Goal: Transaction & Acquisition: Subscribe to service/newsletter

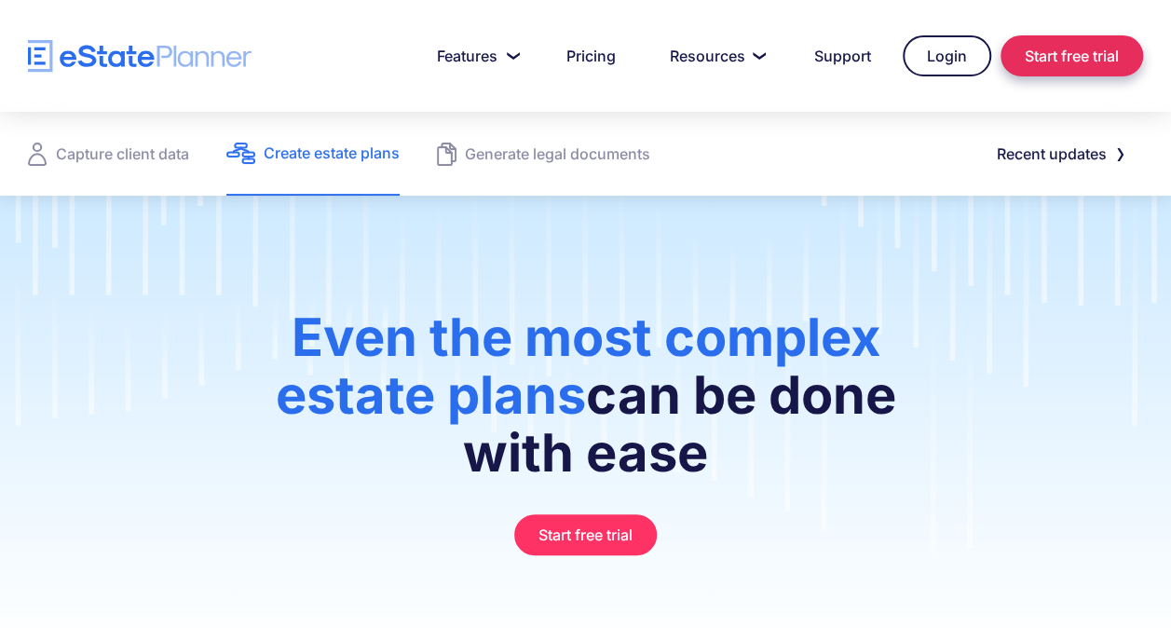
click at [1049, 61] on link "Start free trial" at bounding box center [1071, 55] width 142 height 41
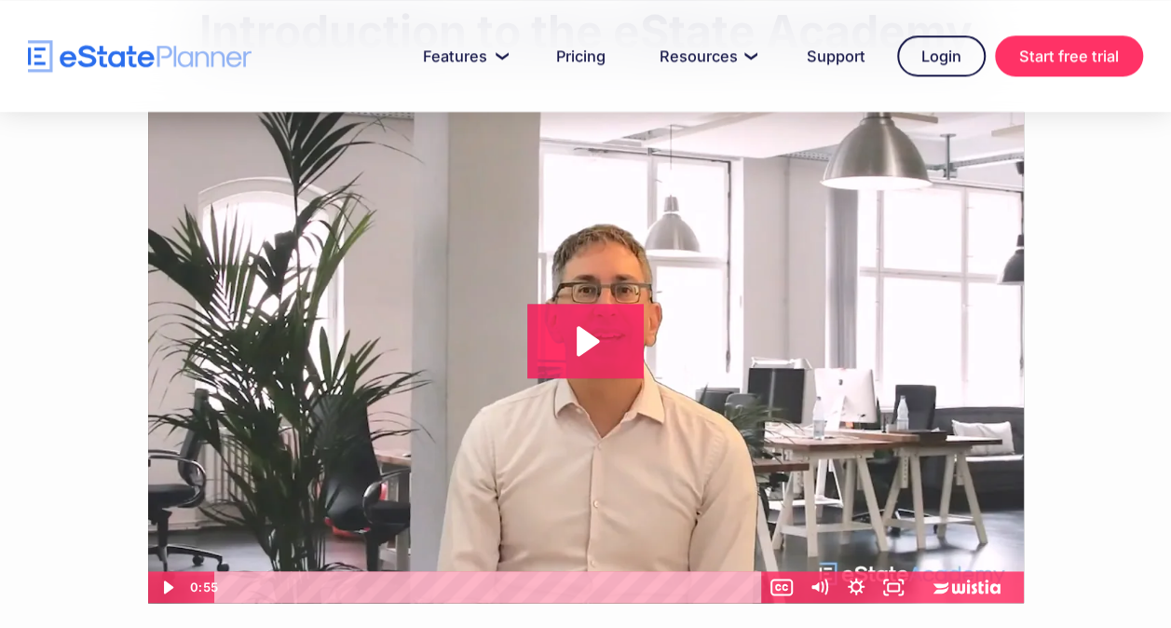
scroll to position [967, 0]
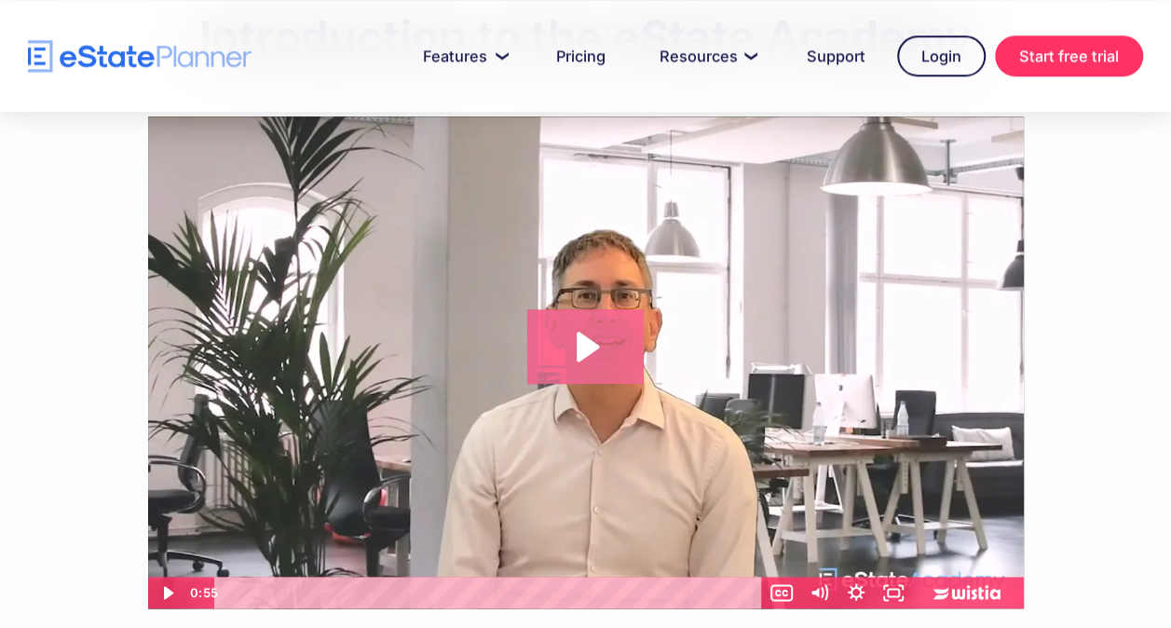
click at [618, 351] on icon "Play Video: Introduction to eState Academy" at bounding box center [585, 346] width 116 height 75
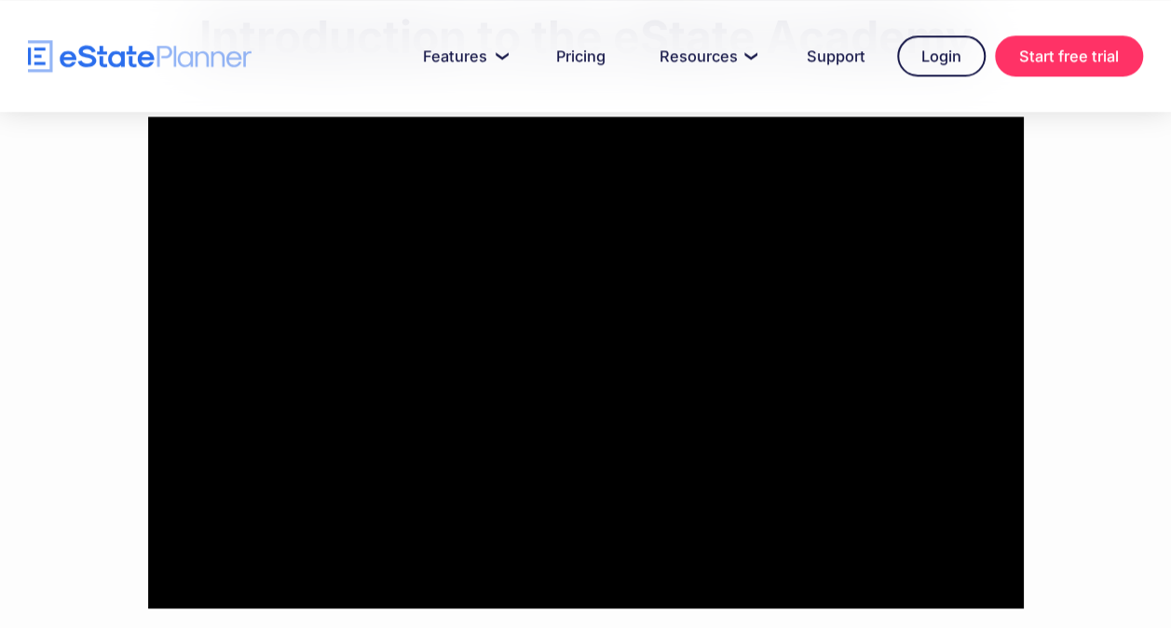
click at [115, 504] on div "1-hour estate planning course Online curriculum outline: ‍ - Introduction to wi…" at bounding box center [584, 252] width 1041 height 1591
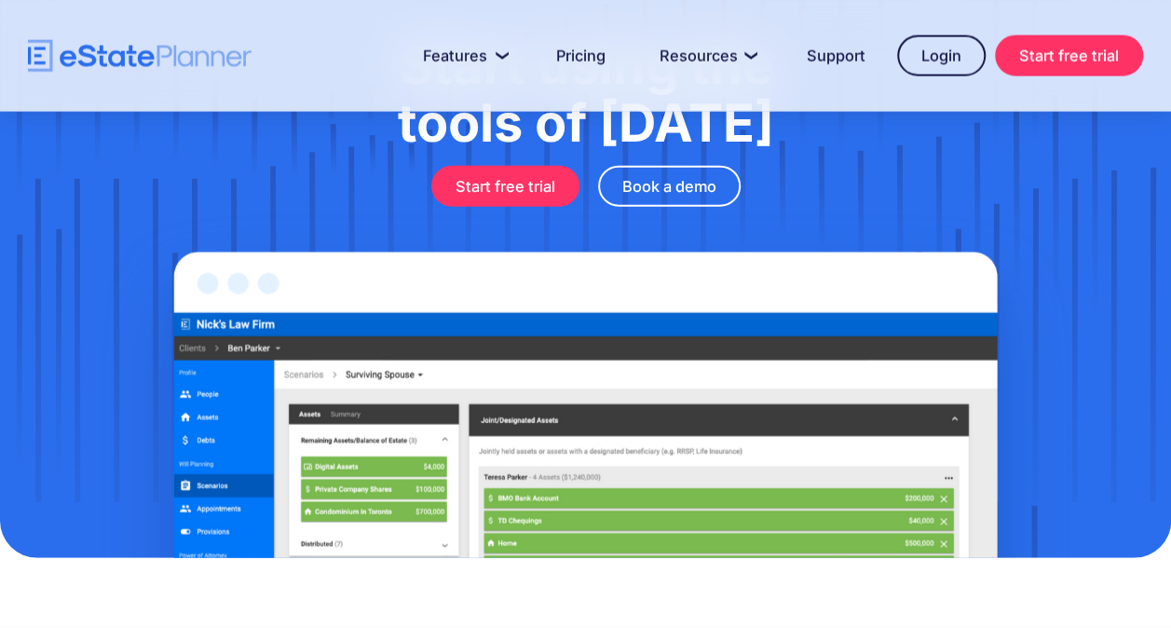
scroll to position [2159, 0]
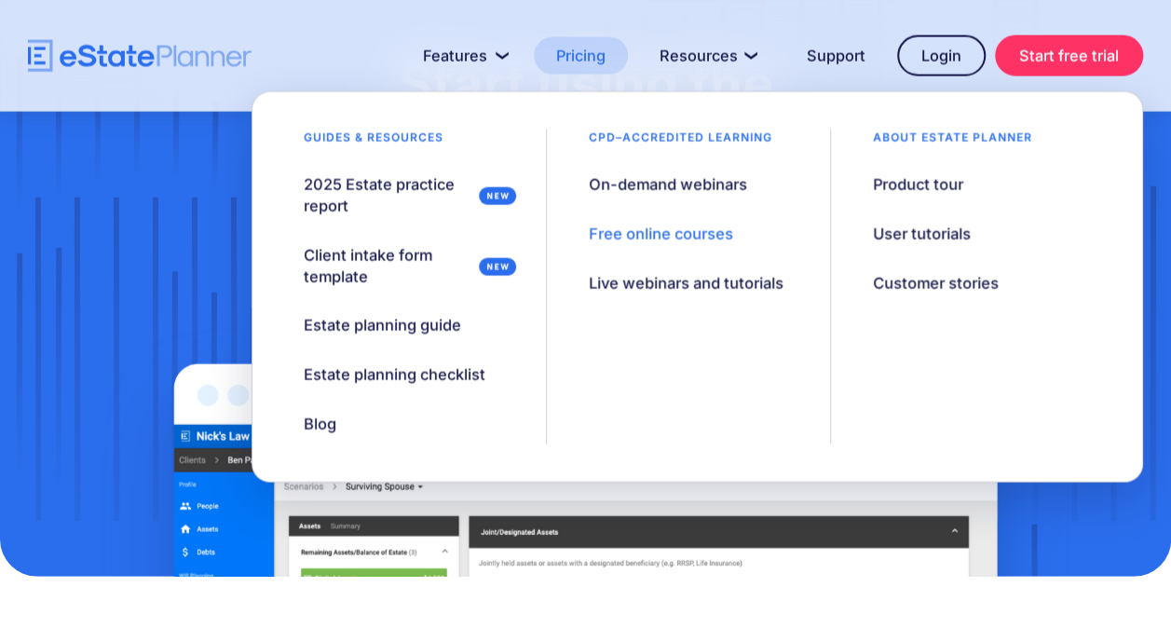
click at [576, 66] on link "Pricing" at bounding box center [581, 55] width 94 height 37
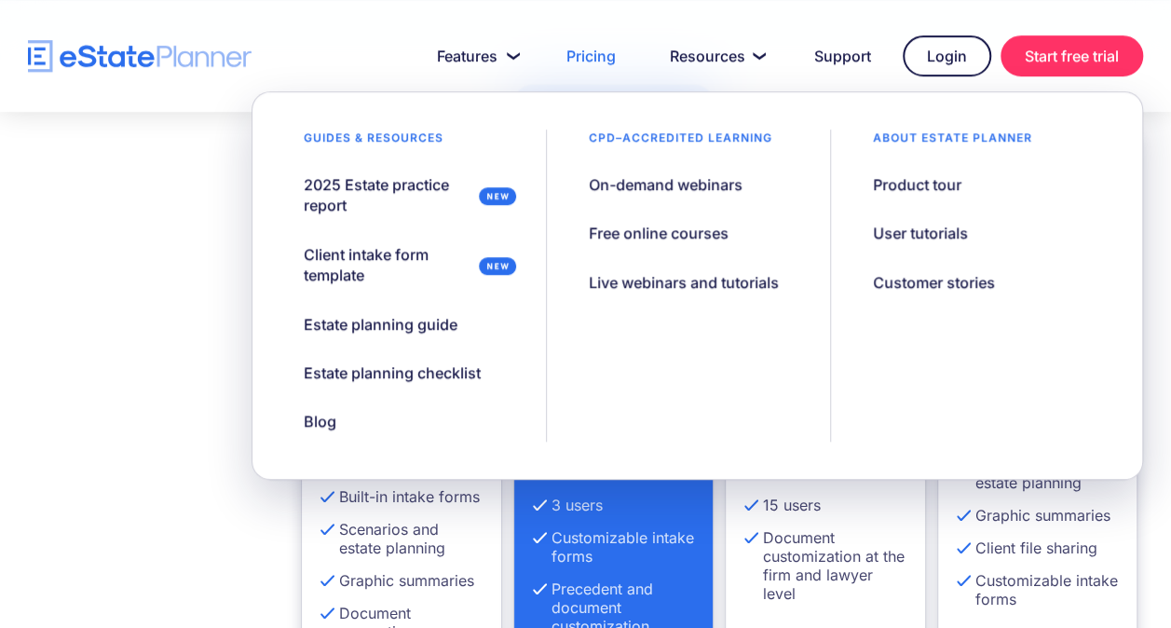
scroll to position [441, 0]
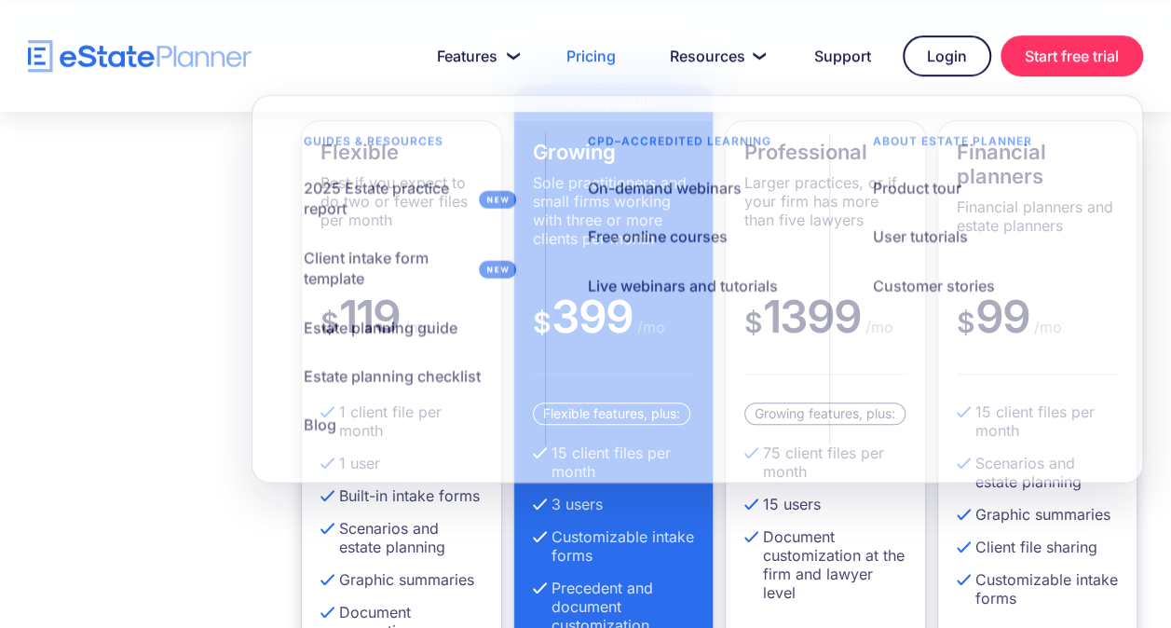
click at [149, 350] on div "Flexible Best if you expect to do two or fewer files per month $ 119 /mo 1 clie…" at bounding box center [585, 445] width 1171 height 725
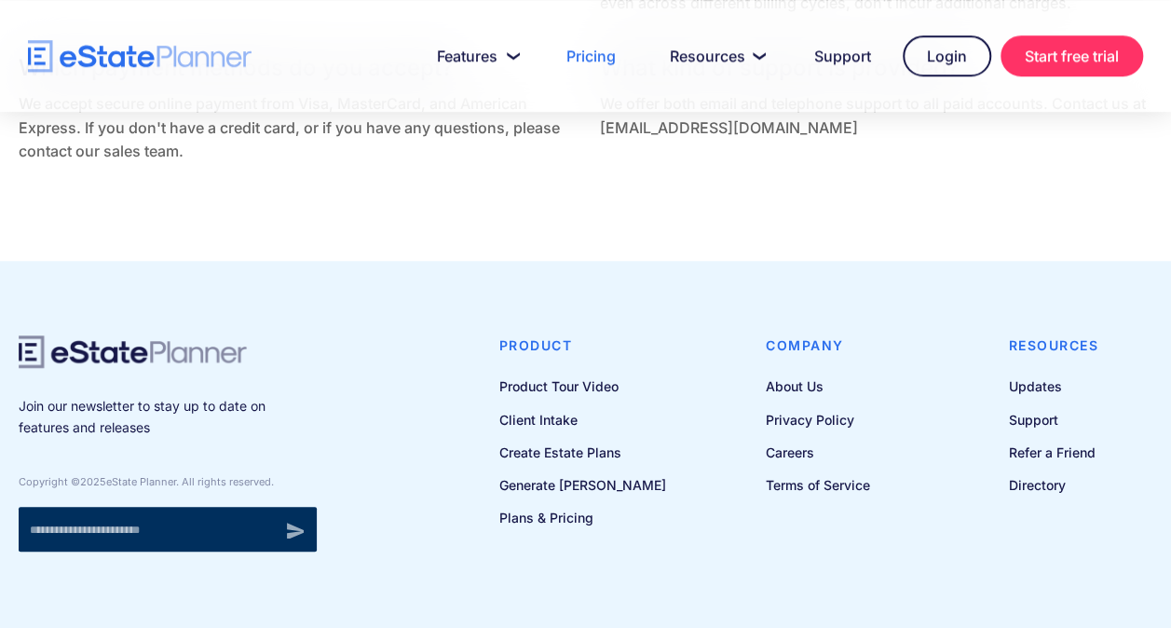
scroll to position [4174, 0]
click at [585, 528] on link "Plans & Pricing" at bounding box center [582, 516] width 167 height 23
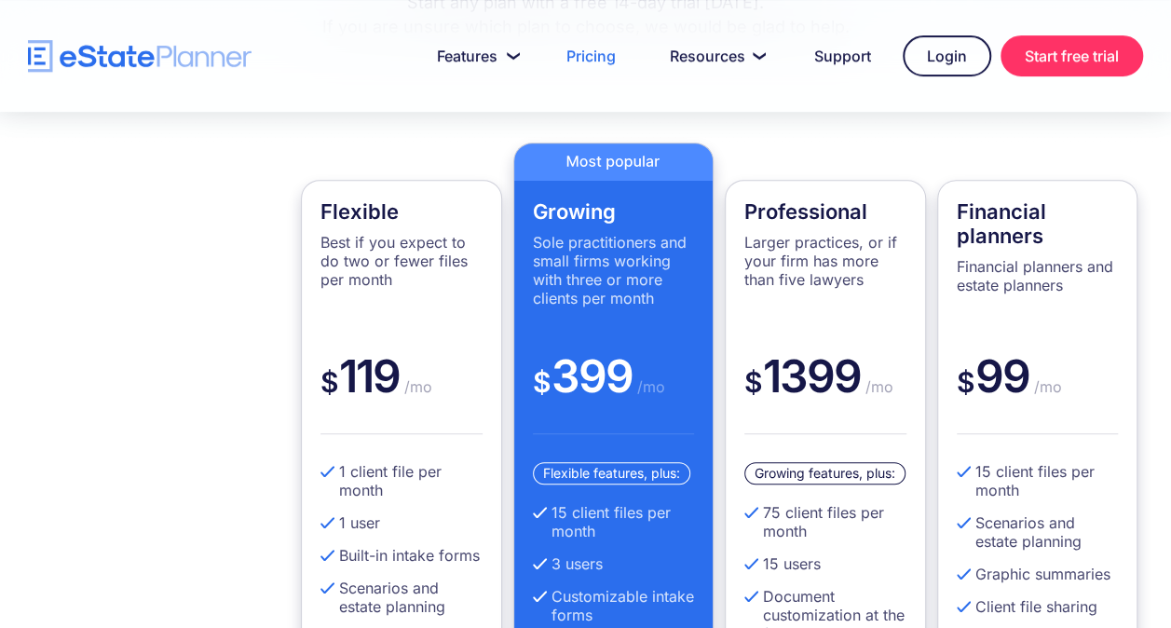
scroll to position [3766, 0]
